Goal: Transaction & Acquisition: Purchase product/service

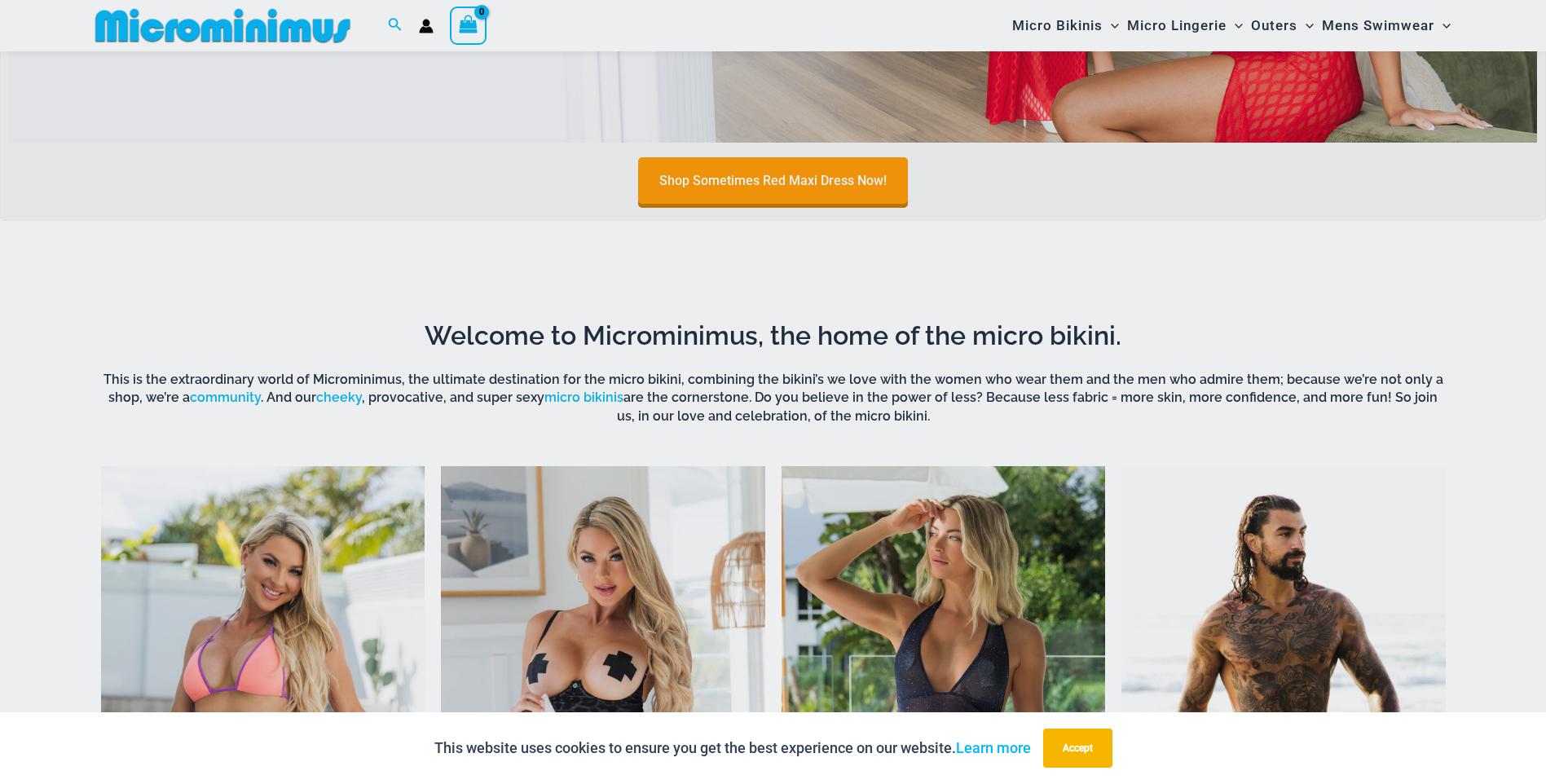
scroll to position [719, 0]
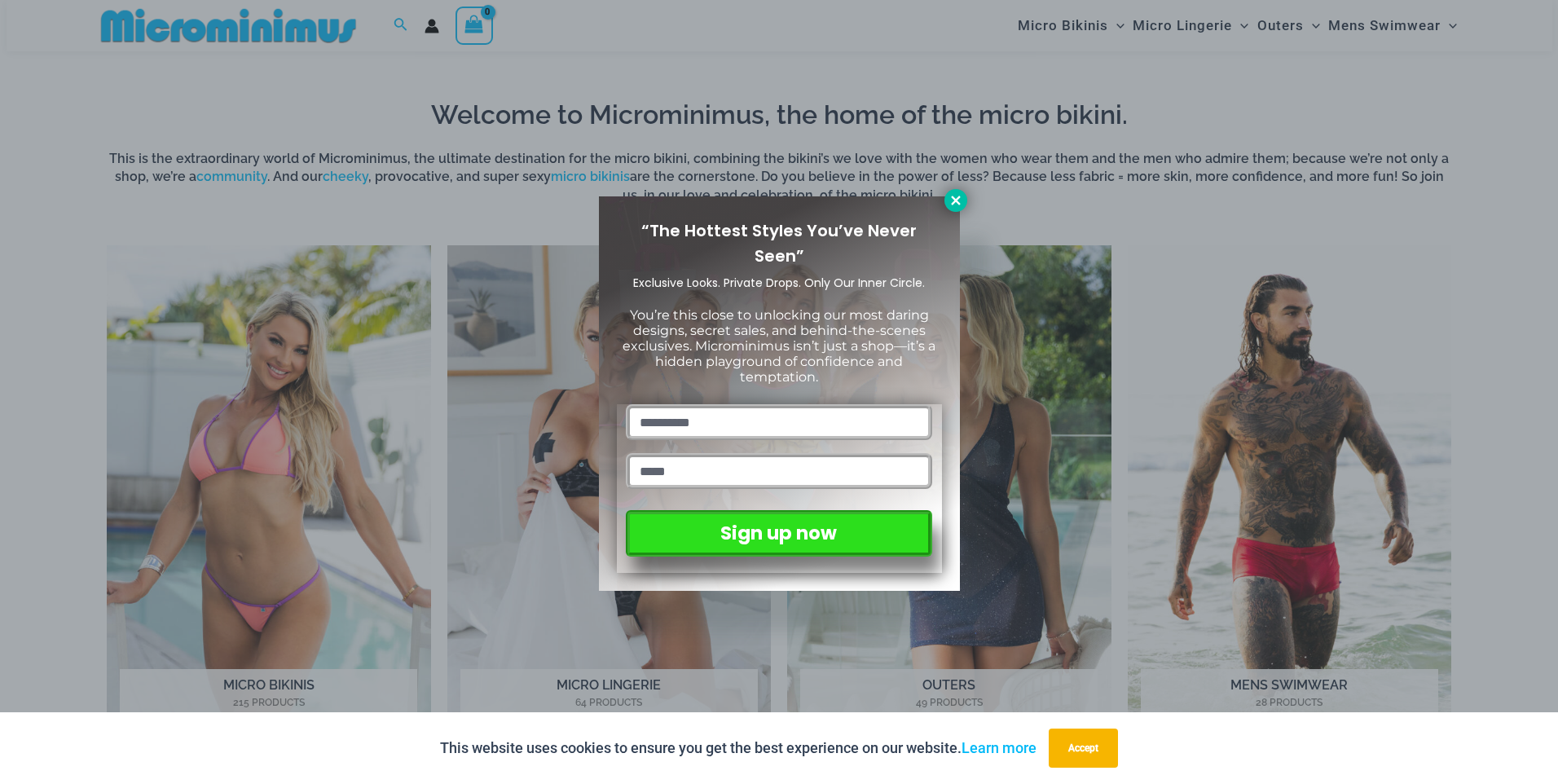
click at [958, 203] on icon at bounding box center [956, 199] width 9 height 9
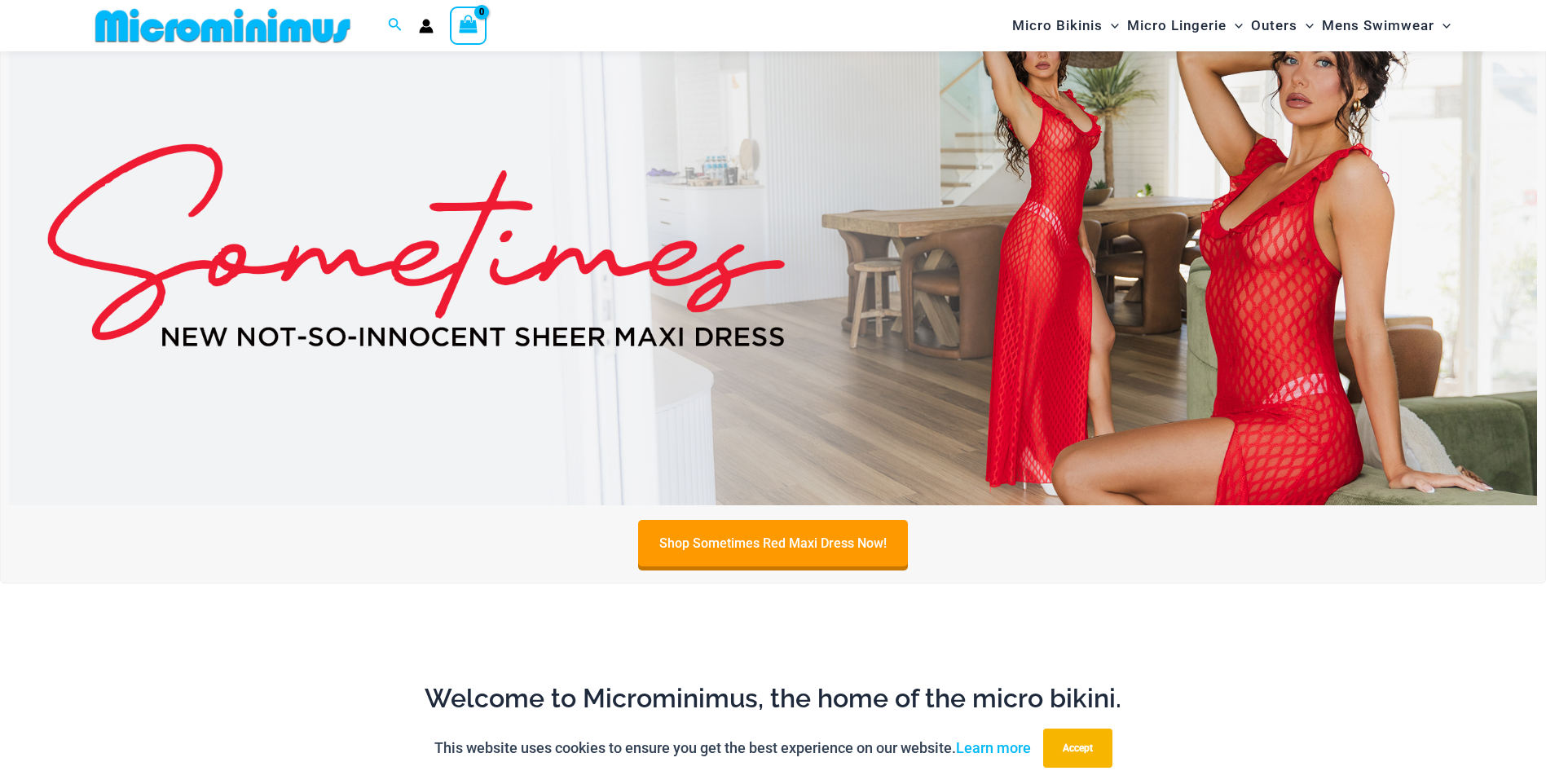
scroll to position [0, 0]
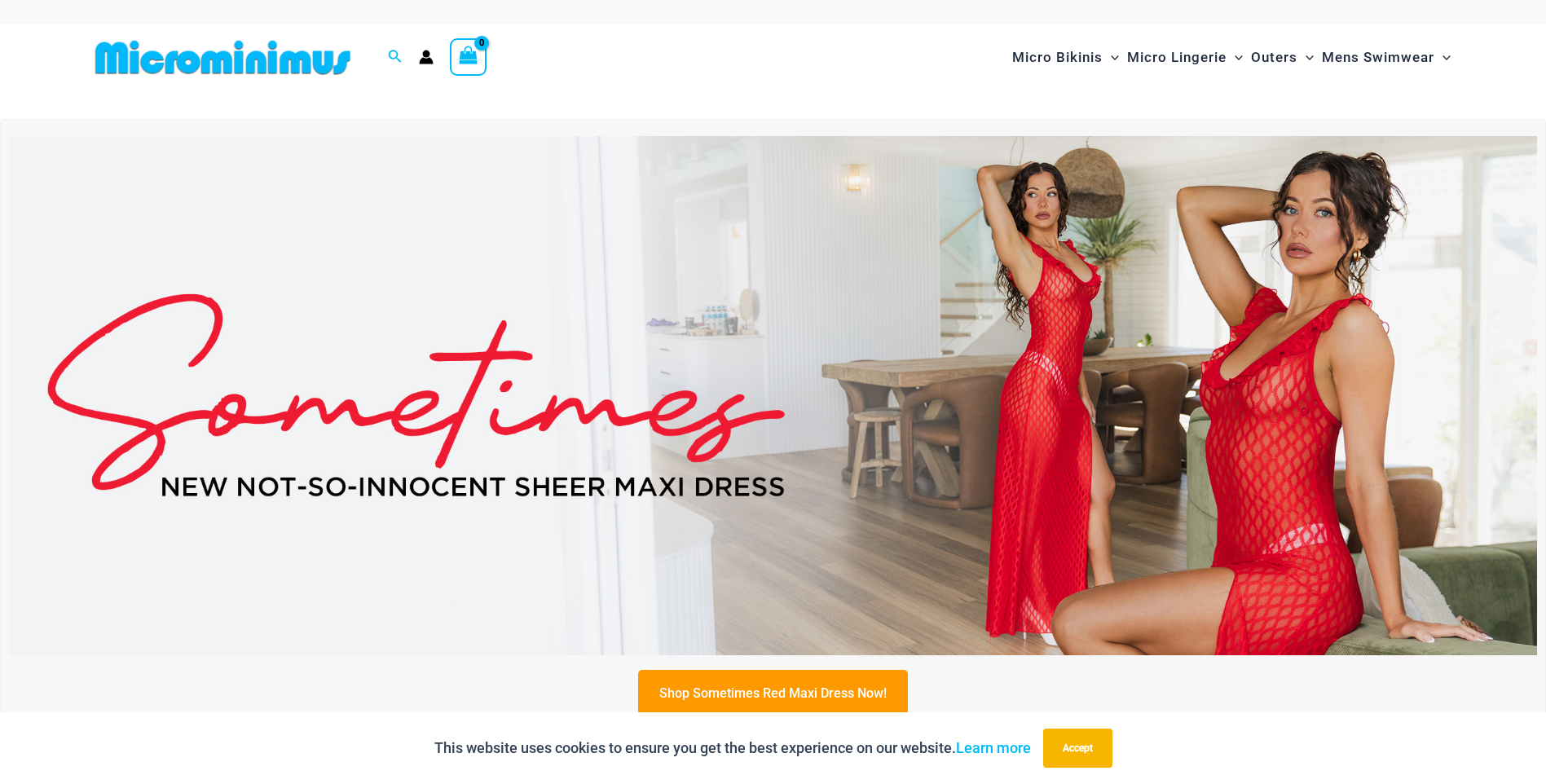
click at [951, 301] on img at bounding box center [773, 395] width 1528 height 519
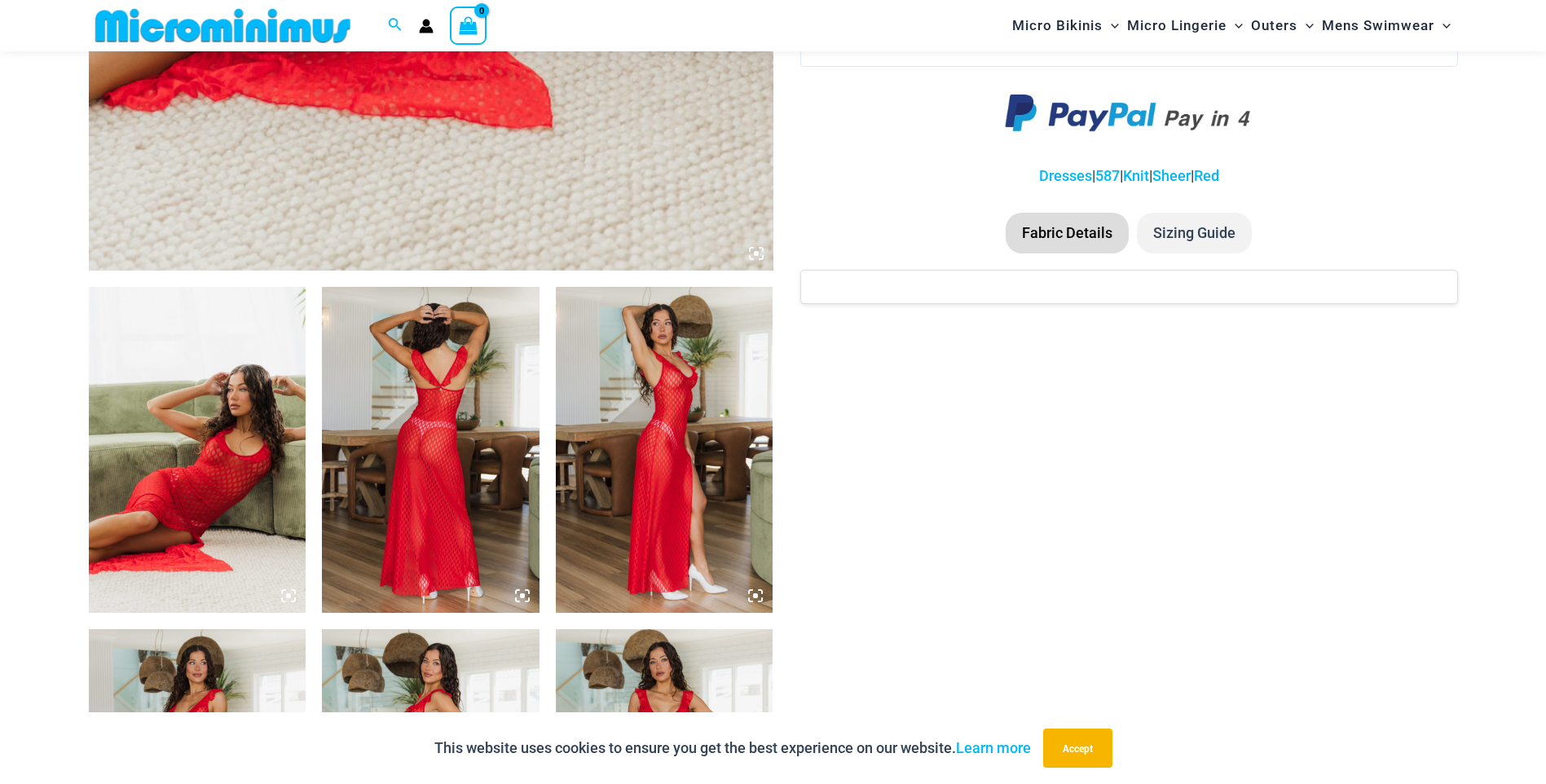
scroll to position [891, 0]
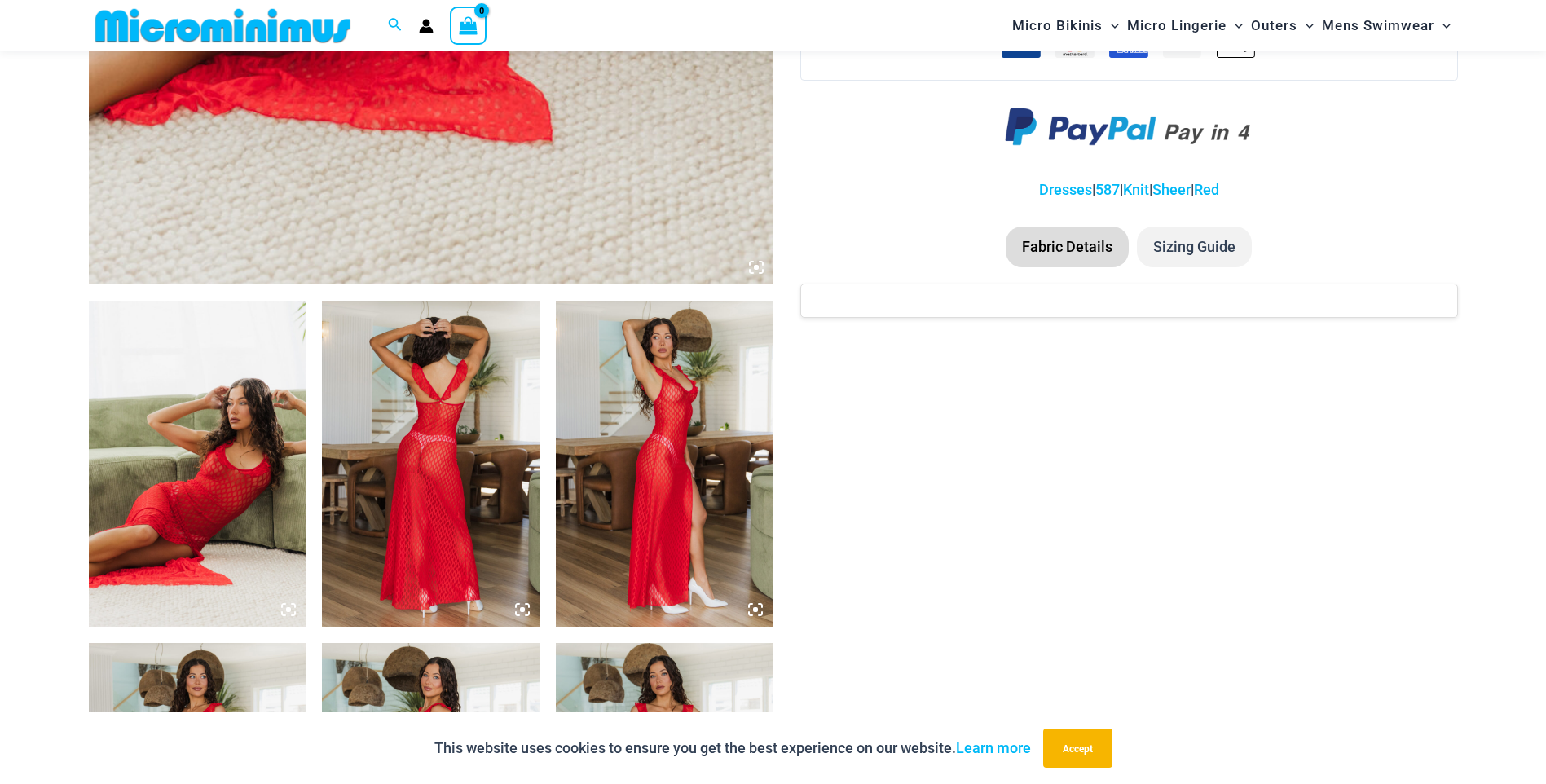
click at [439, 438] on img at bounding box center [430, 463] width 218 height 326
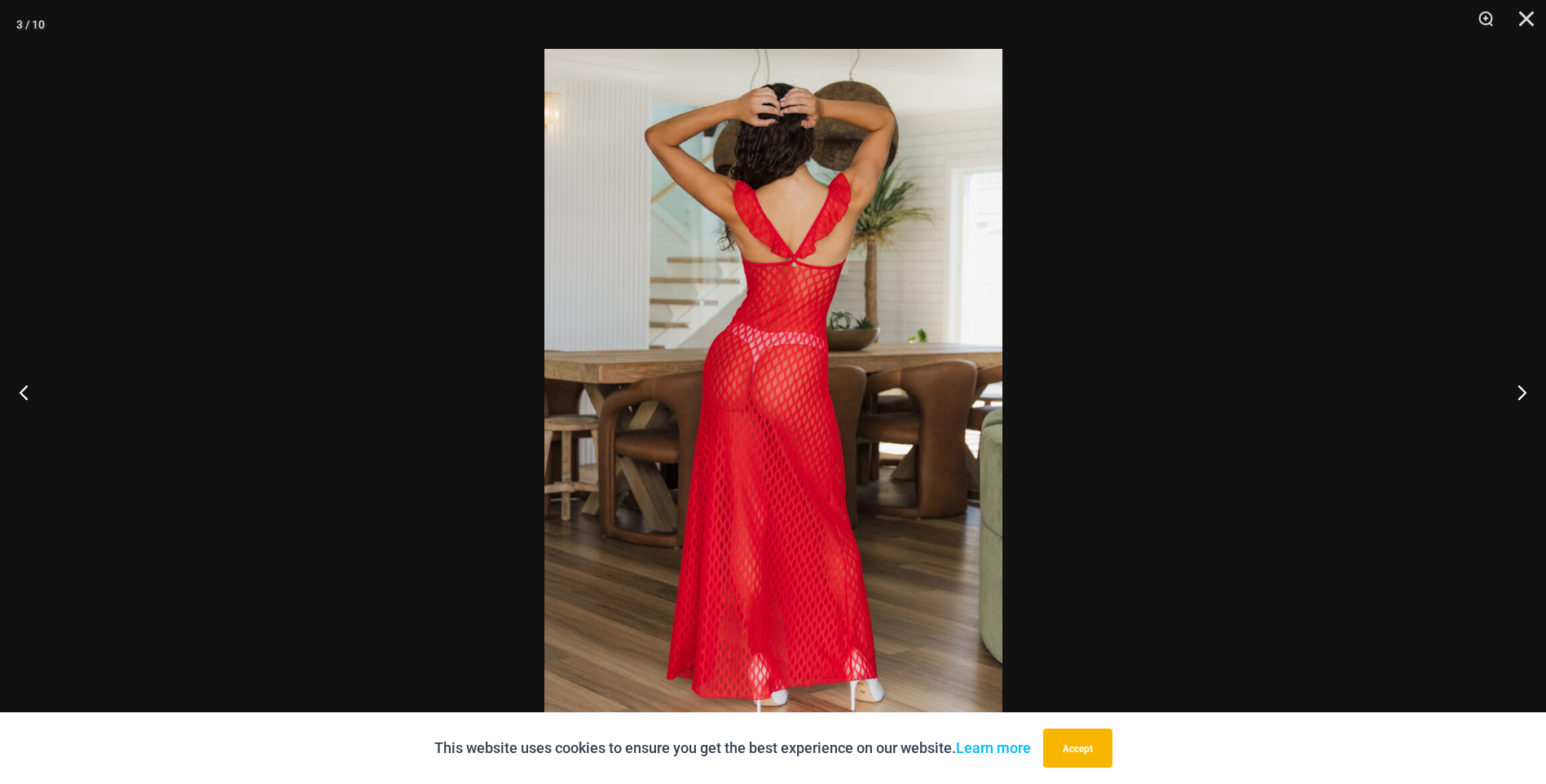
click at [439, 438] on div at bounding box center [773, 392] width 1546 height 784
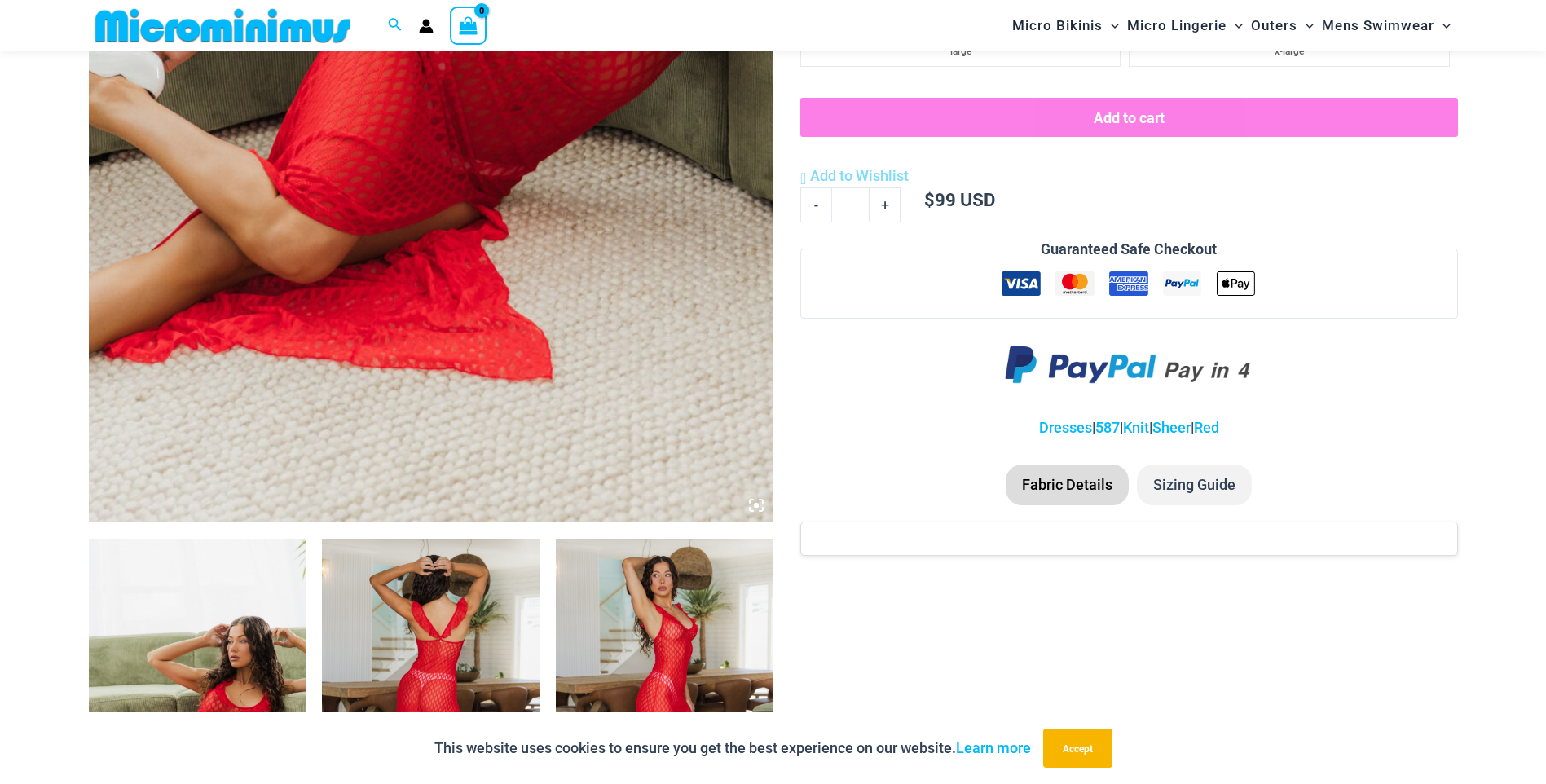
scroll to position [402, 0]
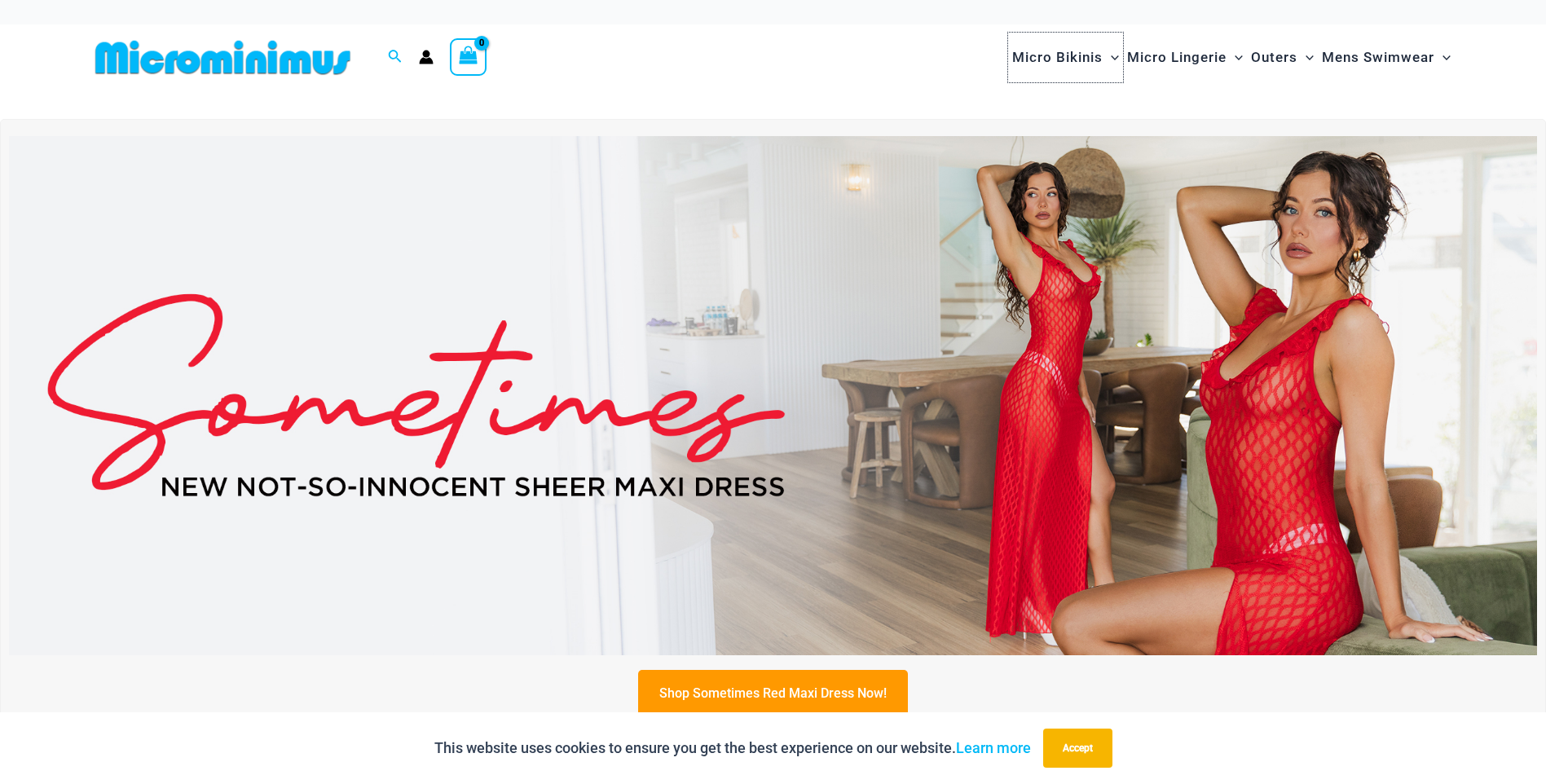
click at [1062, 48] on span "Micro Bikinis" at bounding box center [1057, 58] width 91 height 42
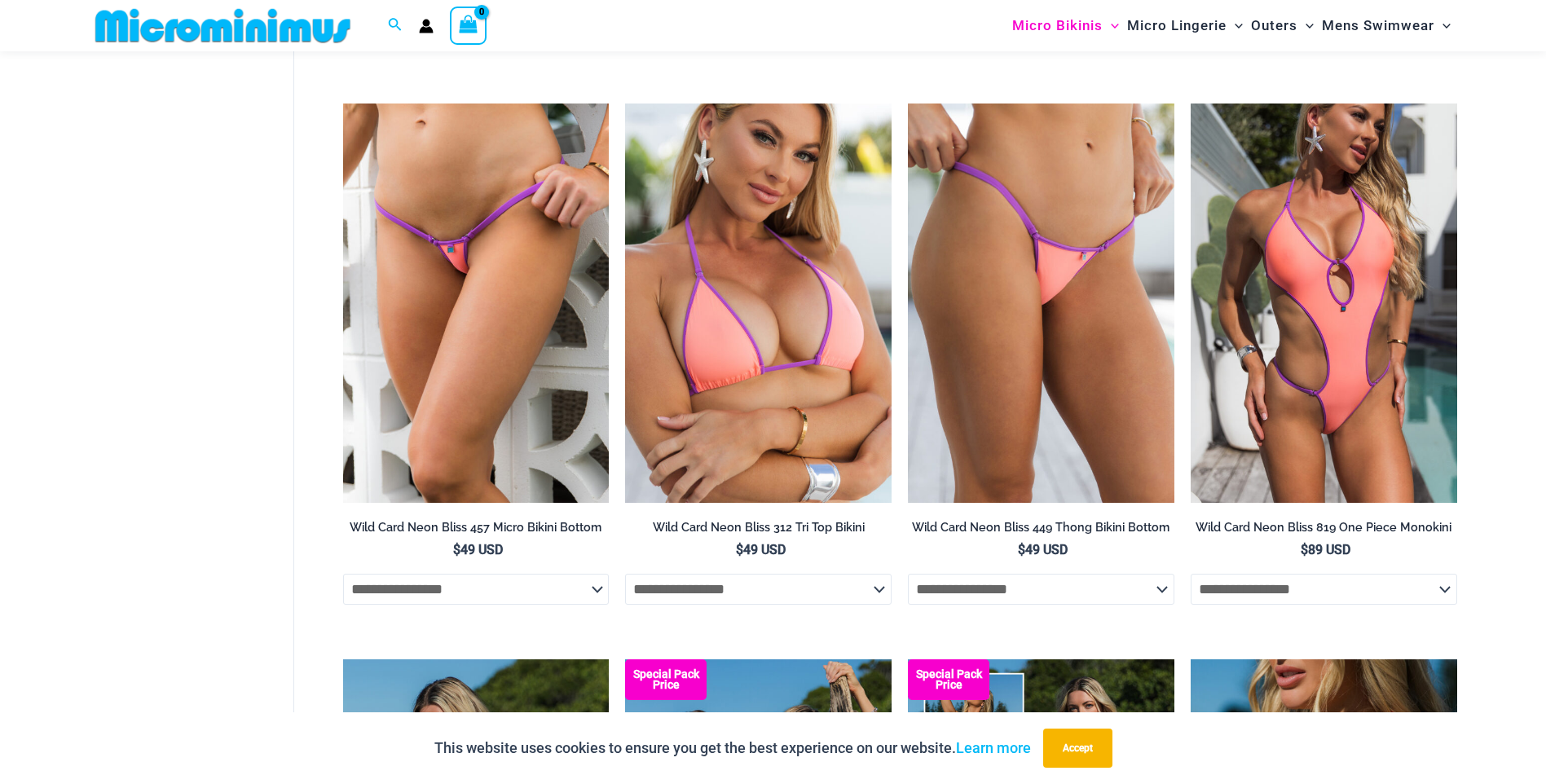
scroll to position [3177, 0]
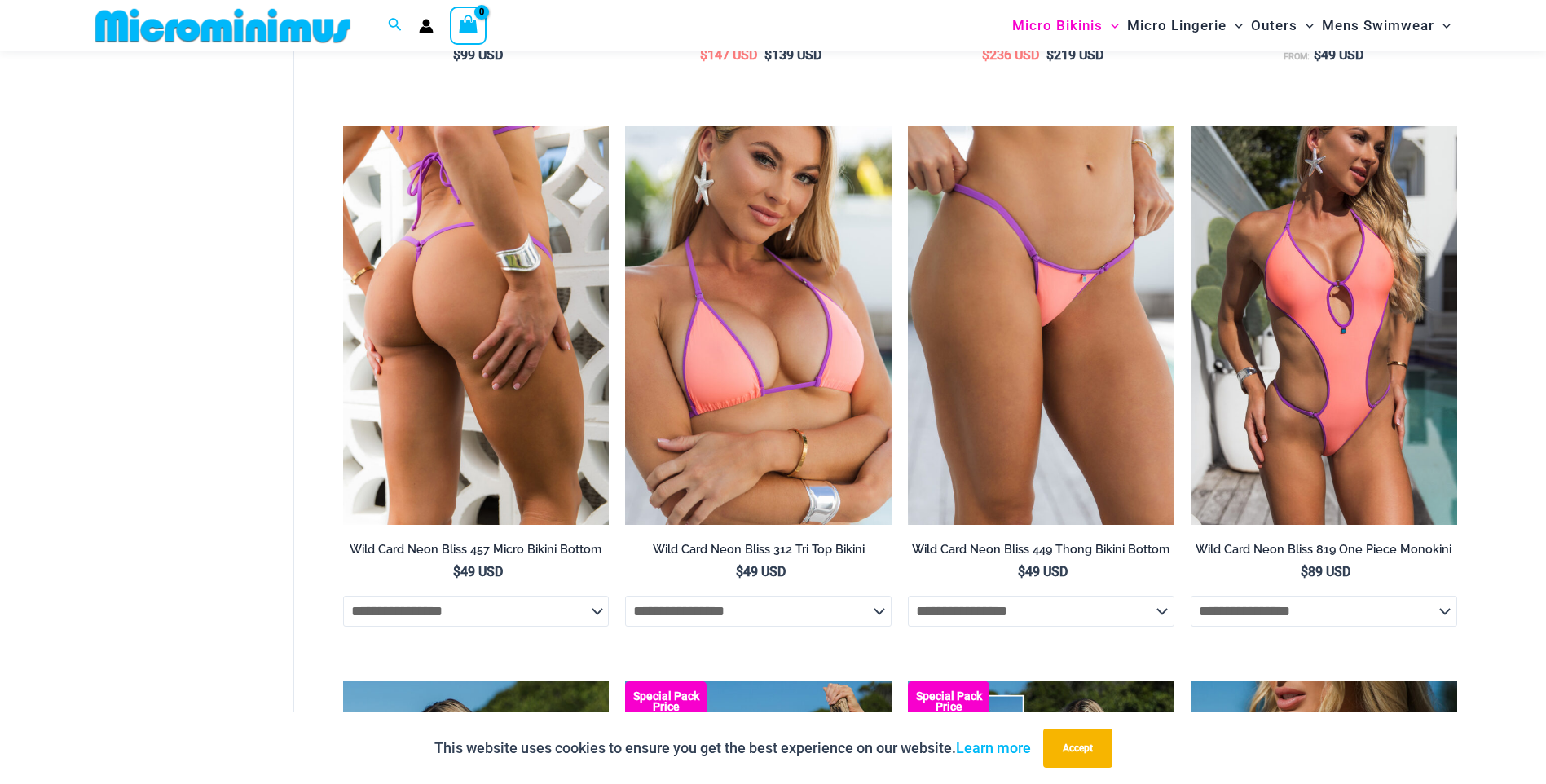
click at [475, 307] on img at bounding box center [476, 325] width 267 height 399
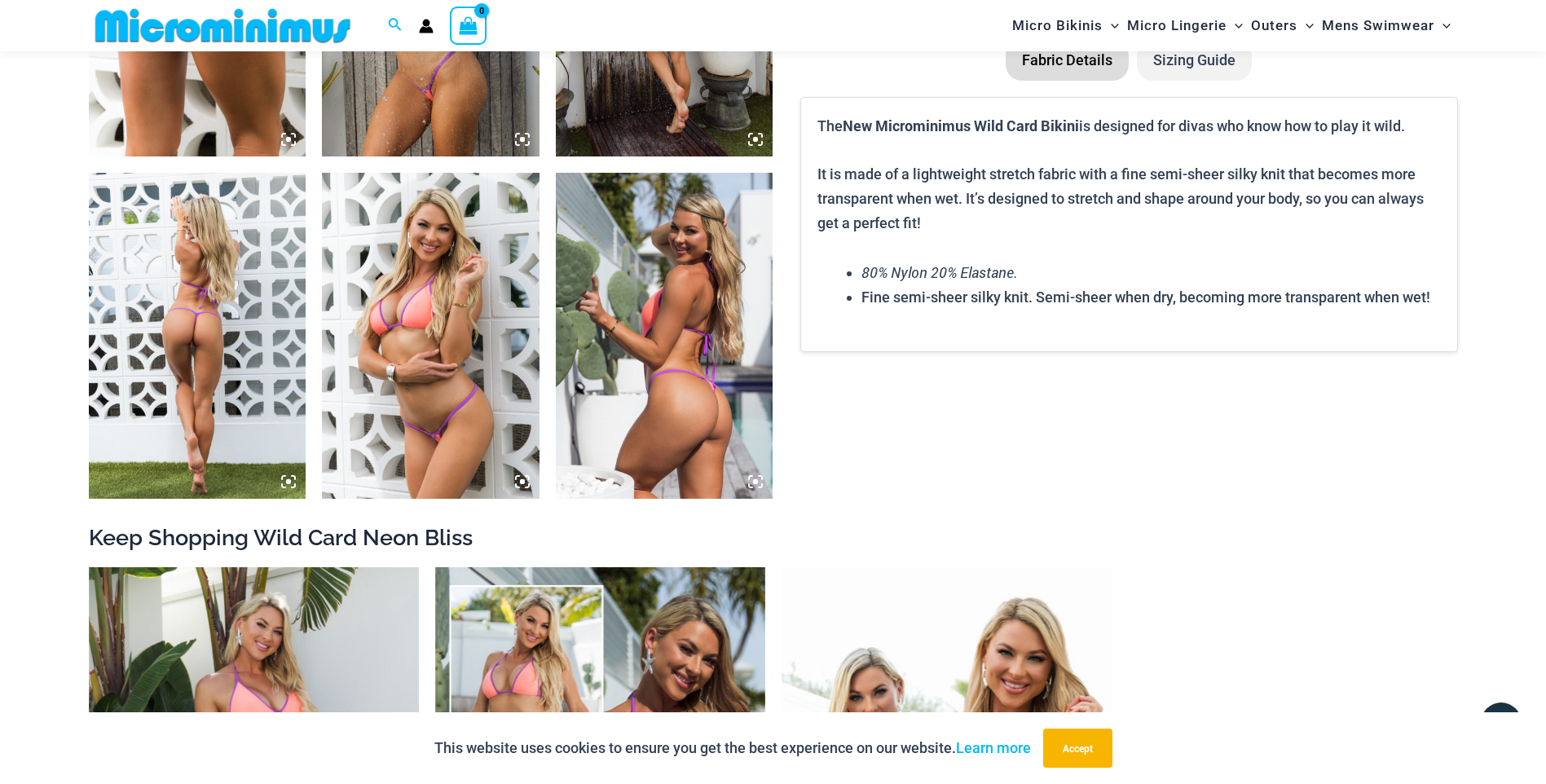
scroll to position [1370, 0]
